Goal: Information Seeking & Learning: Learn about a topic

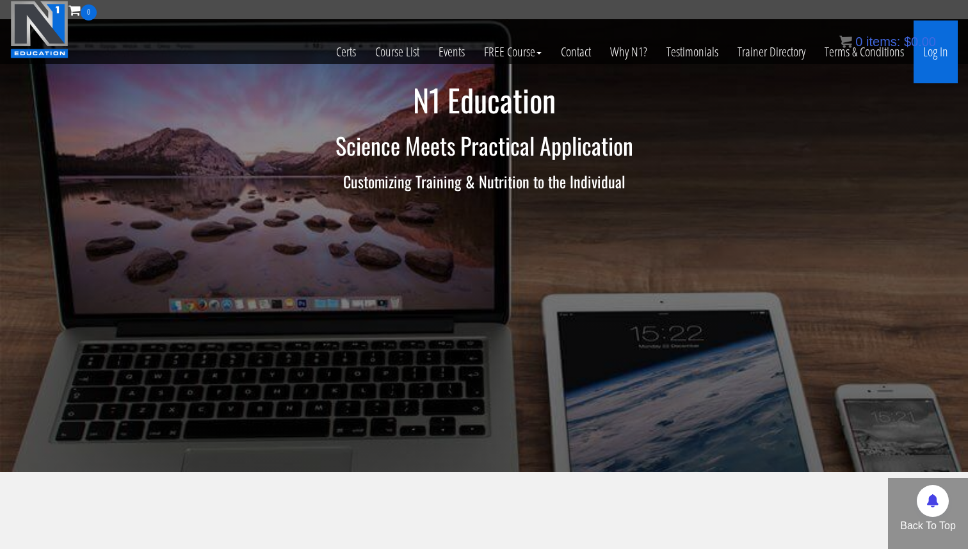
click at [939, 53] on link "Log In" at bounding box center [936, 51] width 44 height 63
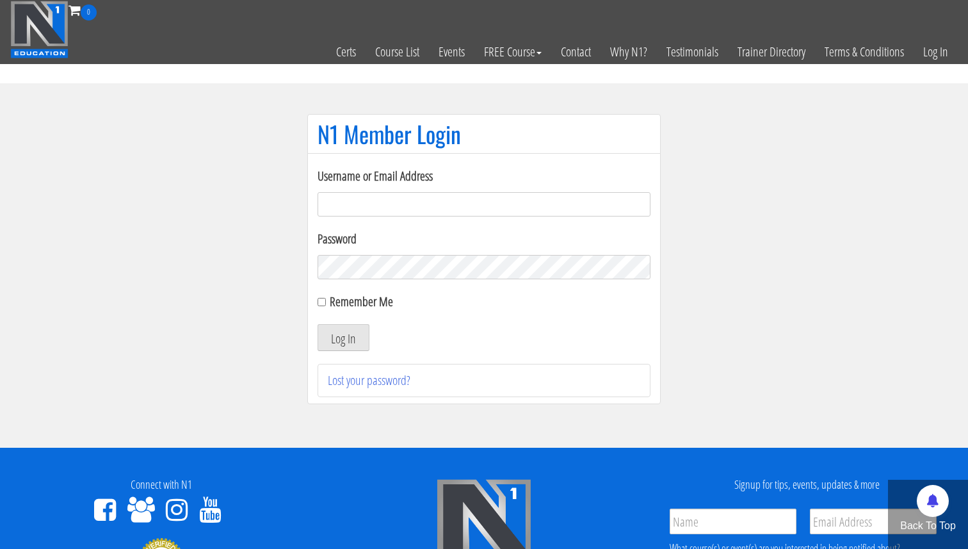
click at [386, 184] on label "Username or Email Address" at bounding box center [484, 176] width 333 height 19
click at [386, 192] on input "Username or Email Address" at bounding box center [484, 204] width 333 height 24
click at [377, 199] on input "Username or Email Address" at bounding box center [484, 204] width 333 height 24
type input "academy@physica.cl"
click at [345, 327] on button "Log In" at bounding box center [344, 337] width 52 height 27
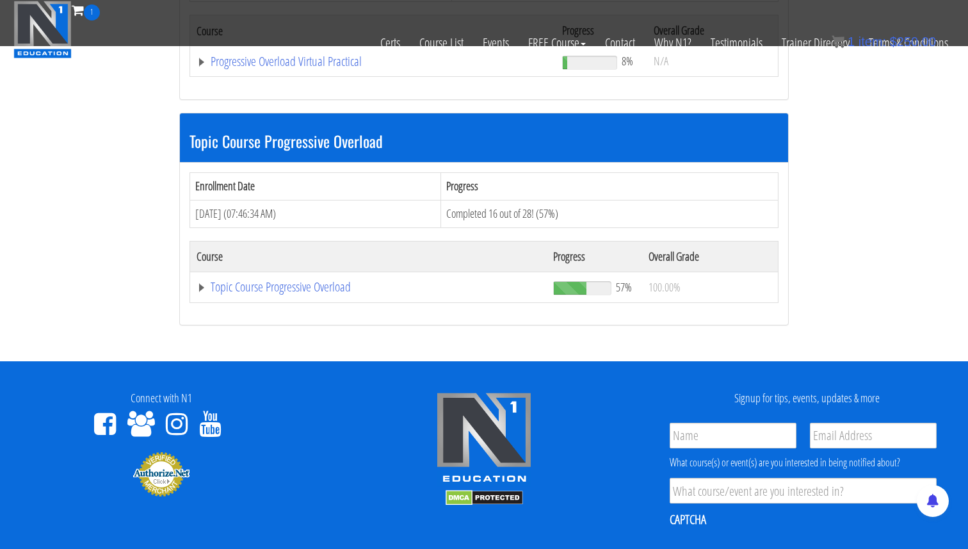
scroll to position [363, 0]
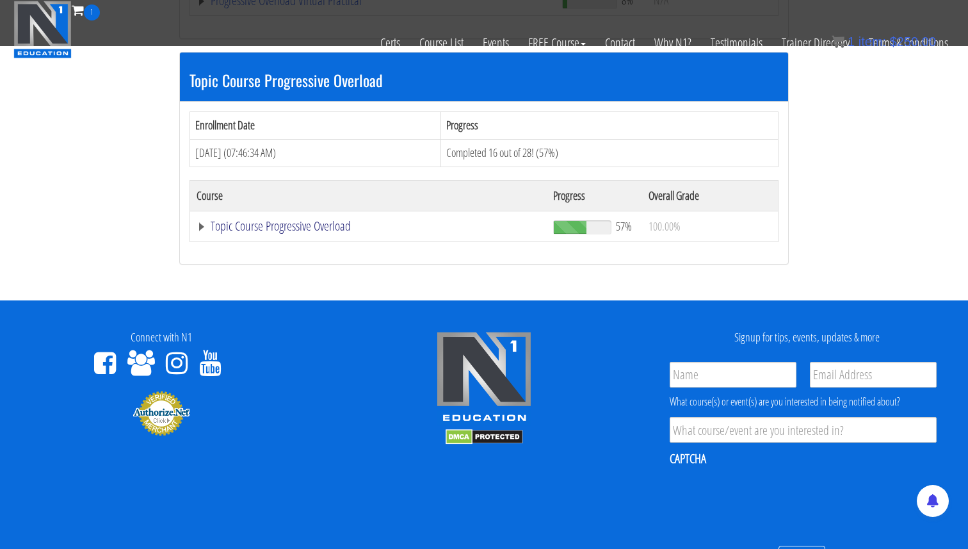
click at [198, 233] on td "Topic Course Progressive Overload" at bounding box center [368, 226] width 357 height 31
click at [200, 230] on link "Topic Course Progressive Overload" at bounding box center [369, 226] width 344 height 13
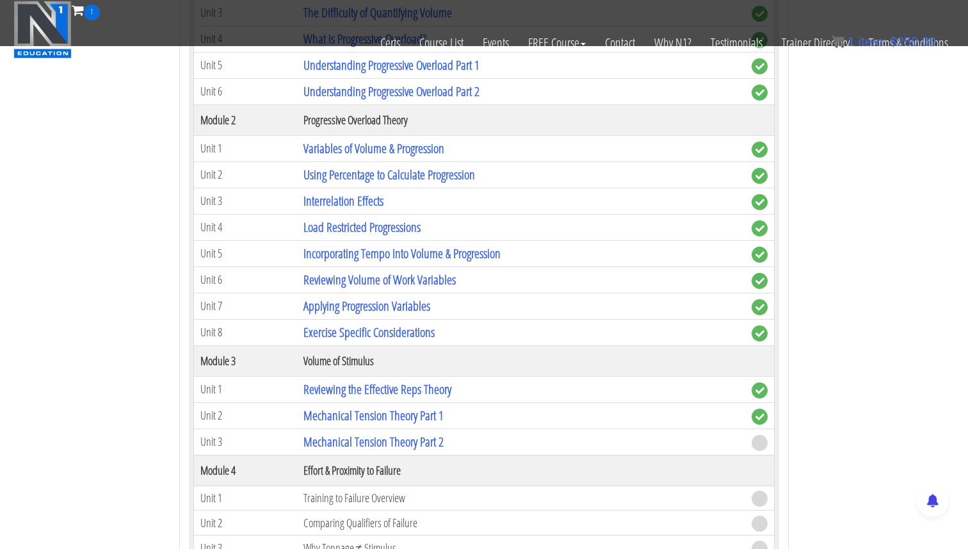
scroll to position [722, 0]
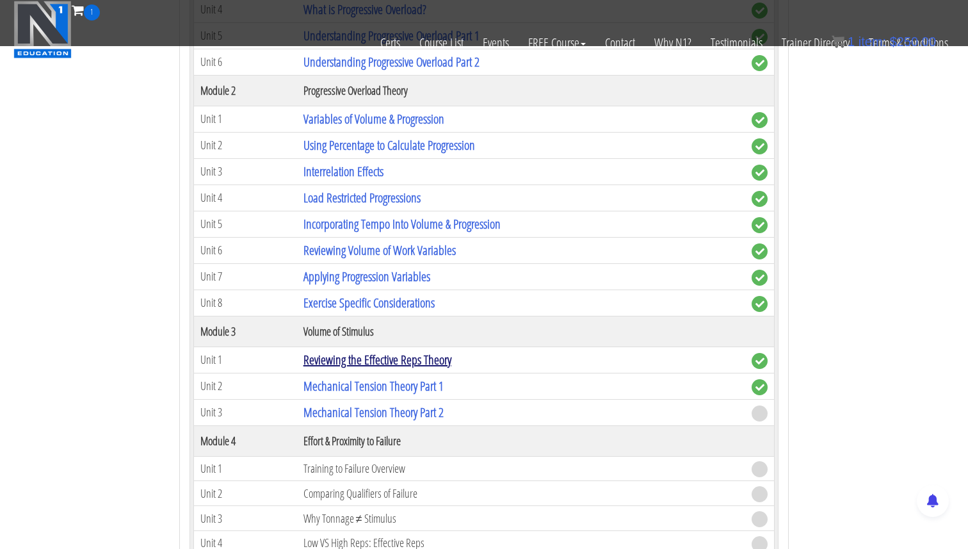
click at [342, 361] on link "Reviewing the Effective Reps Theory" at bounding box center [378, 359] width 148 height 17
